Goal: Find specific page/section: Find specific page/section

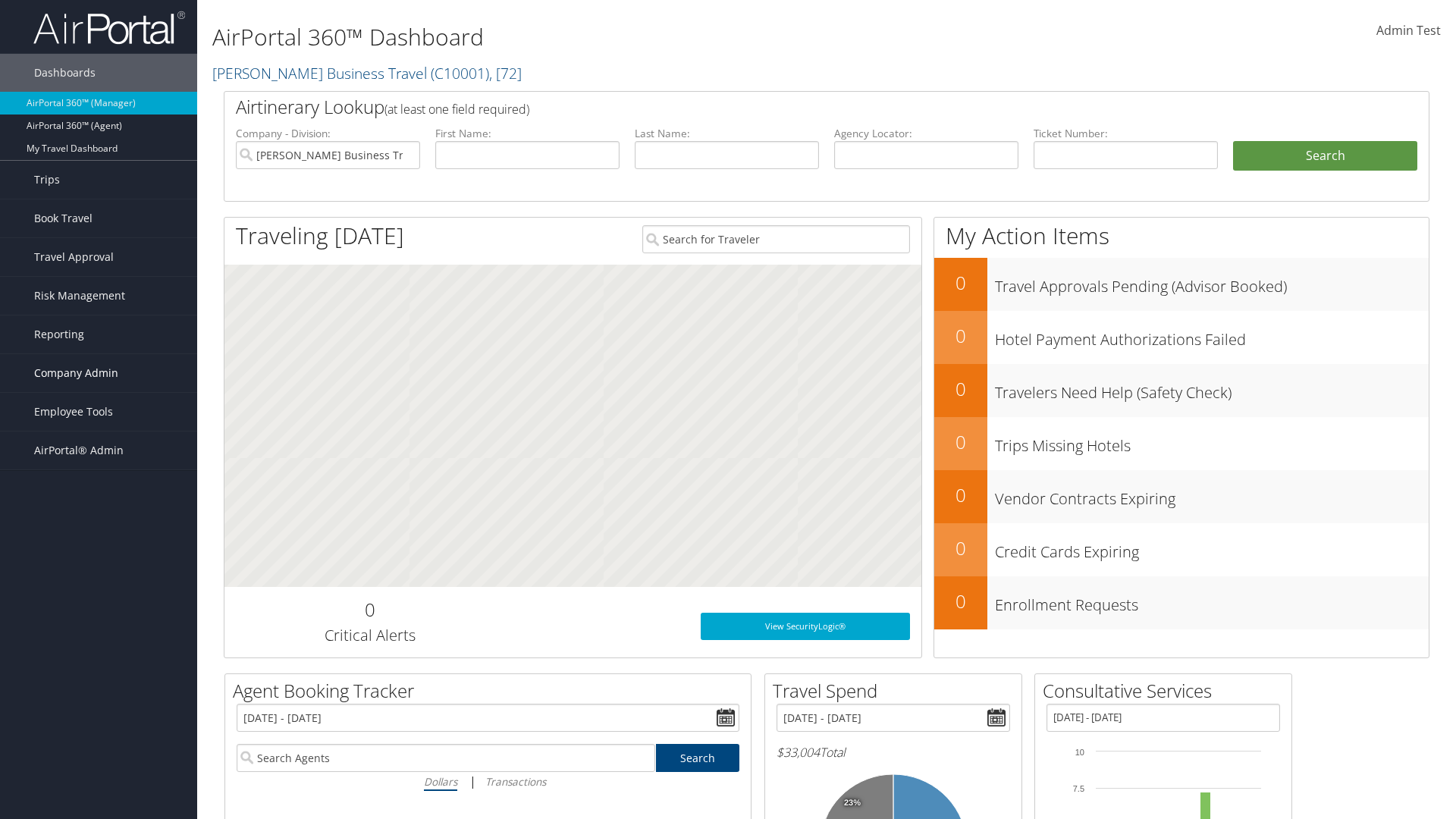
click at [98, 373] on span "Company Admin" at bounding box center [76, 373] width 84 height 38
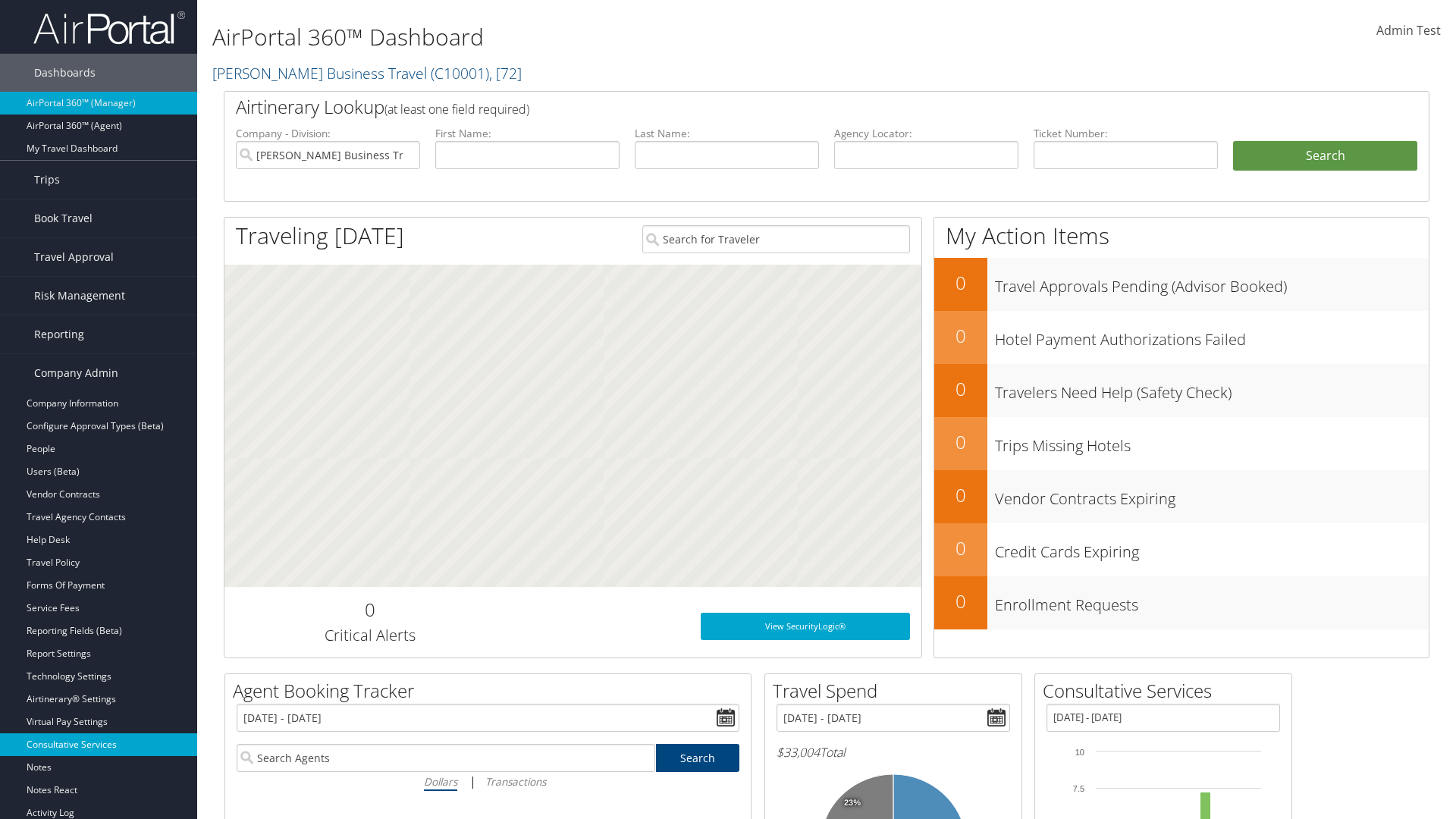
click at [98, 745] on link "Consultative Services" at bounding box center [98, 744] width 197 height 23
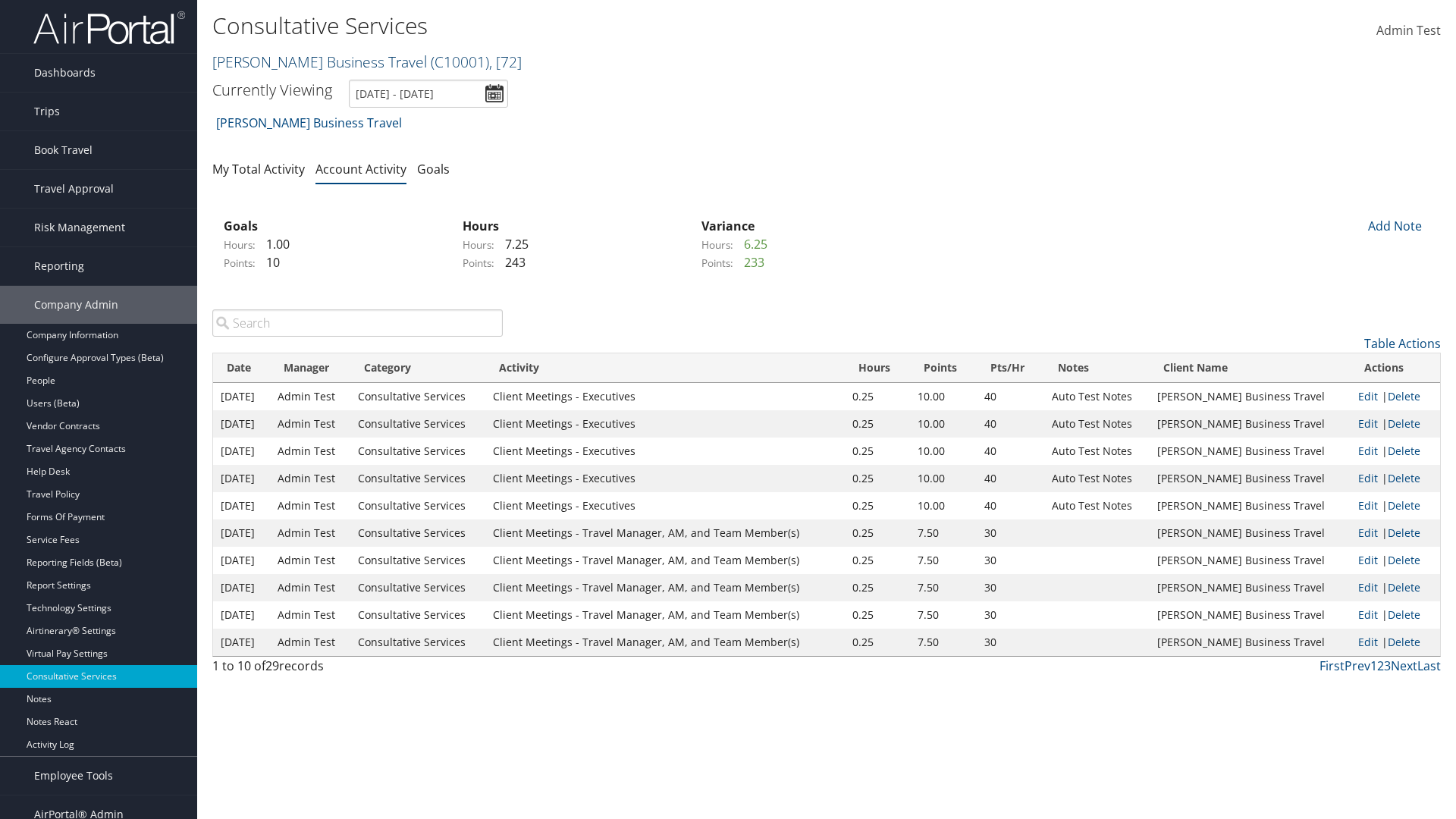
click at [312, 61] on link "[PERSON_NAME] Business Travel ( C10001 ) , [ 72 ]" at bounding box center [366, 61] width 310 height 21
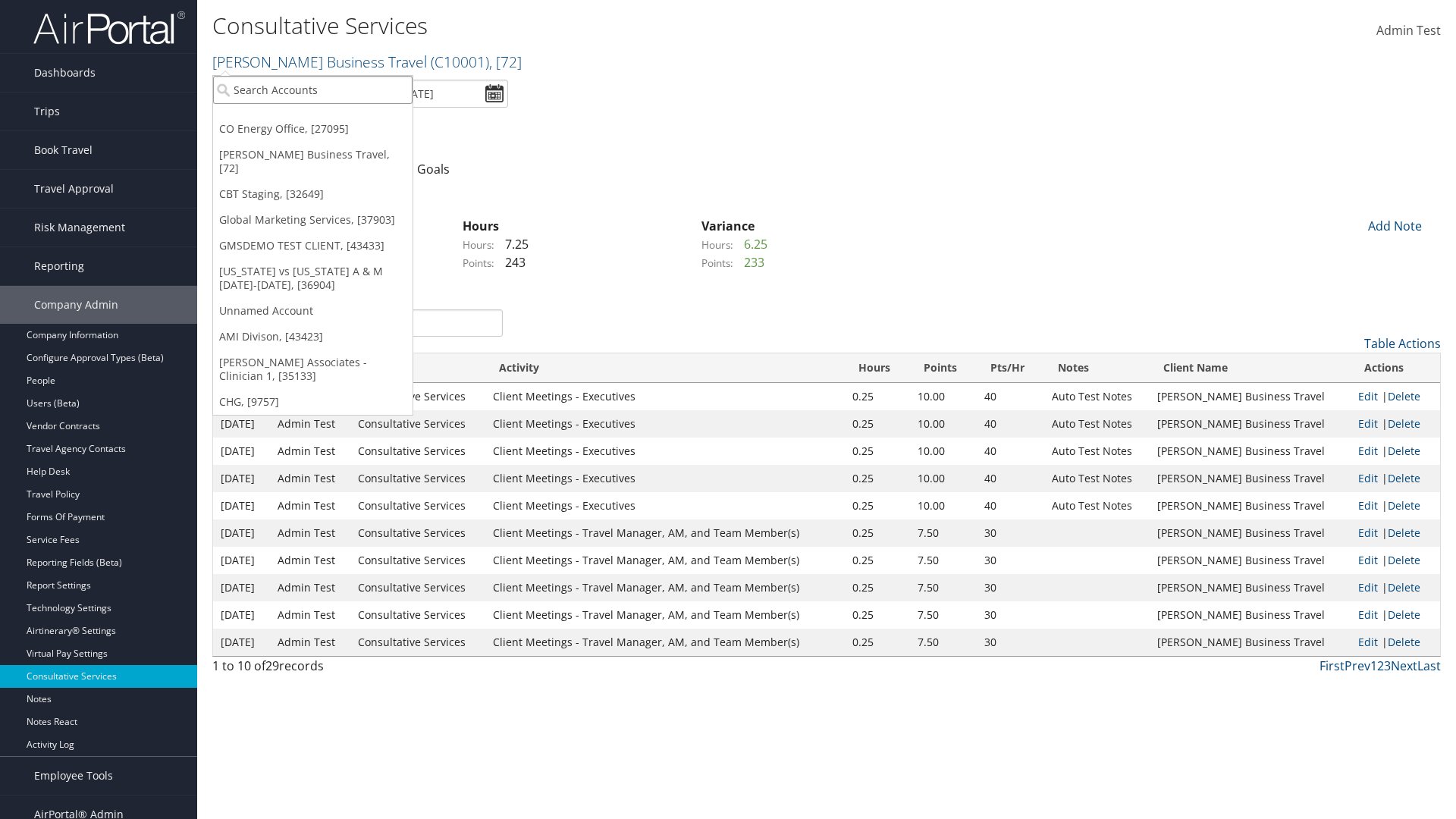
click at [312, 89] on input "search" at bounding box center [312, 89] width 199 height 28
type input "[PERSON_NAME] Business Travel"
